Goal: Information Seeking & Learning: Learn about a topic

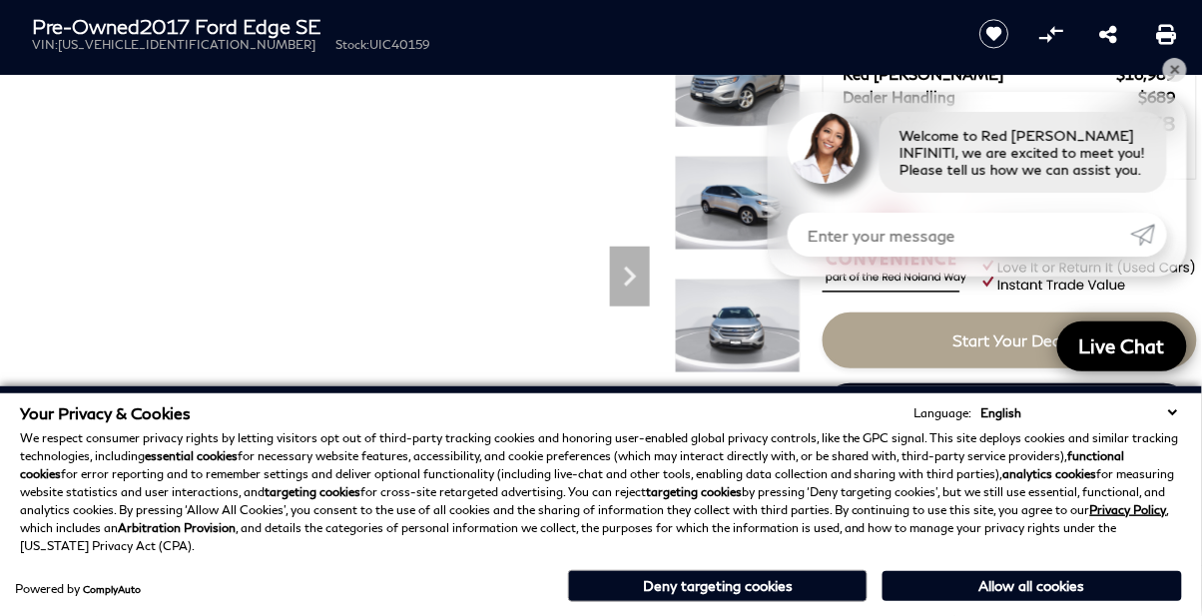
scroll to position [176, 0]
